Goal: Information Seeking & Learning: Learn about a topic

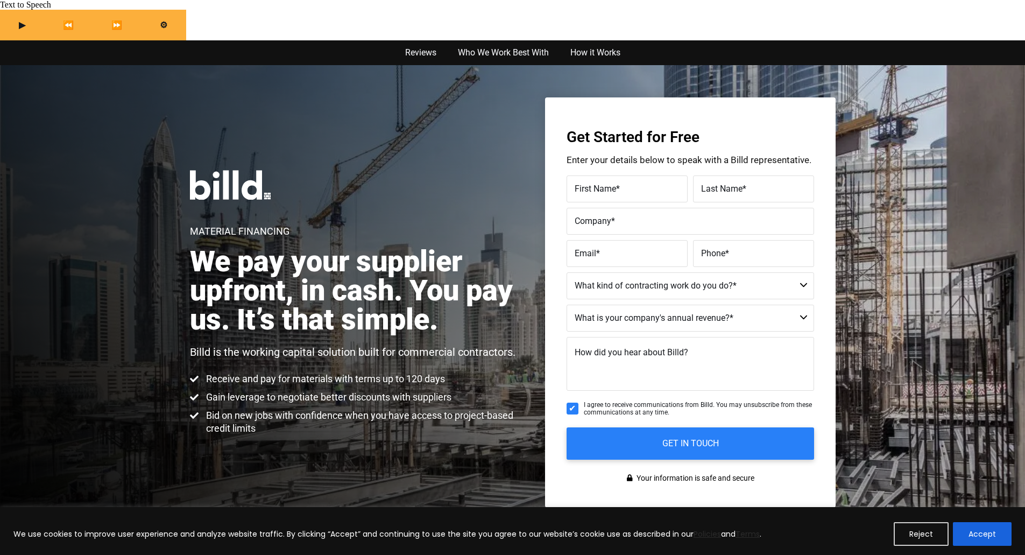
click at [208, 170] on img at bounding box center [230, 185] width 81 height 30
click at [213, 170] on div at bounding box center [230, 193] width 81 height 46
click at [215, 170] on img at bounding box center [230, 185] width 81 height 30
